Goal: Transaction & Acquisition: Purchase product/service

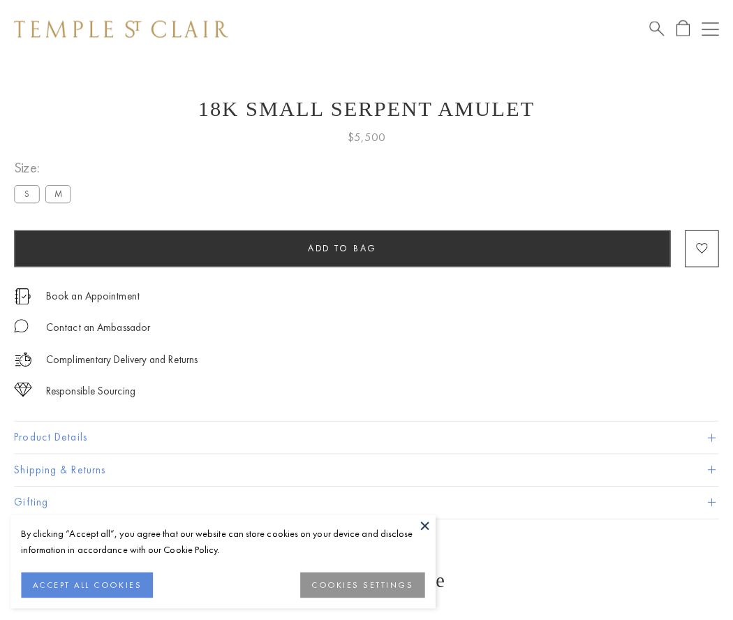
scroll to position [54, 0]
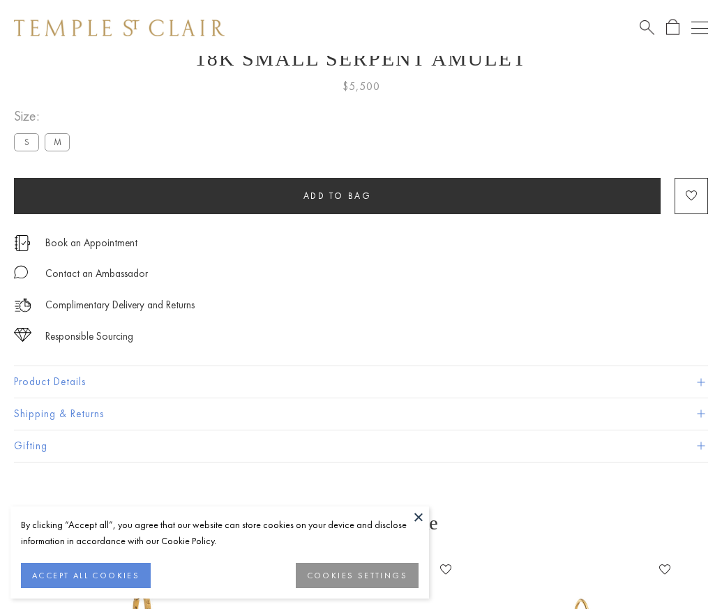
click at [337, 195] on span "Add to bag" at bounding box center [337, 196] width 68 height 12
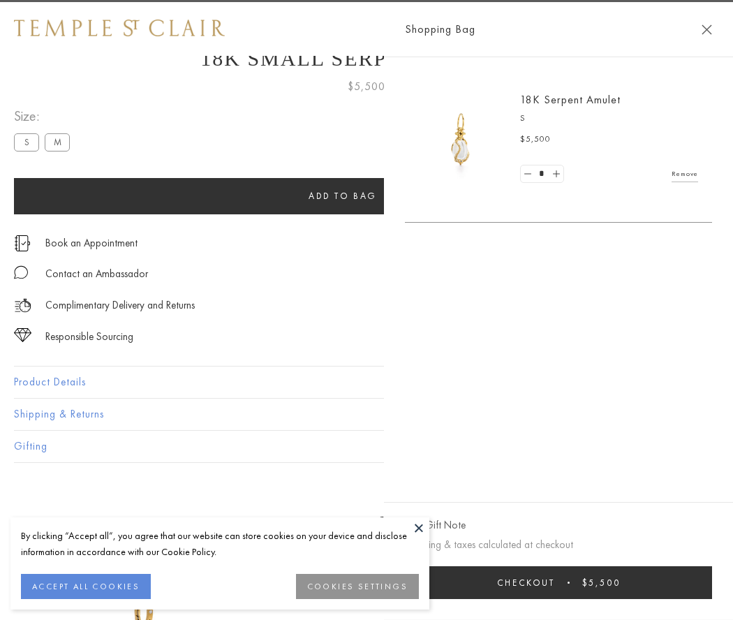
click at [712, 582] on button "Checkout $5,500" at bounding box center [558, 582] width 307 height 33
